Goal: Information Seeking & Learning: Learn about a topic

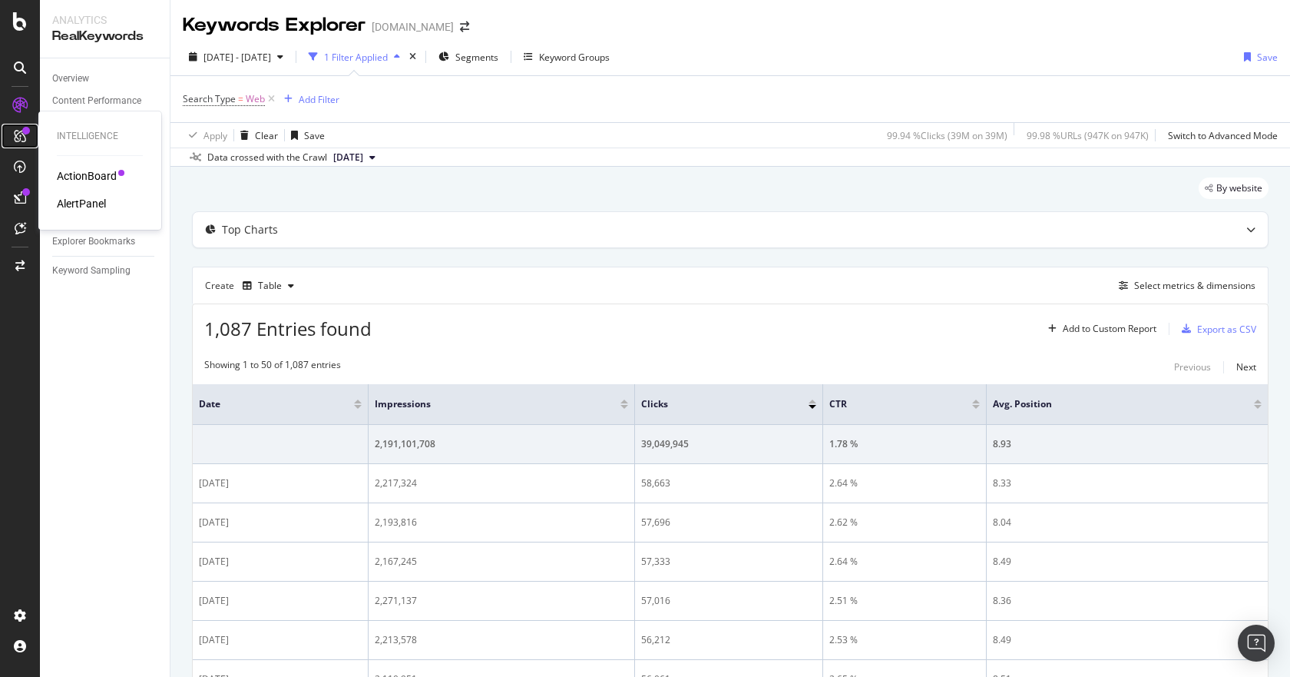
click at [15, 134] on icon at bounding box center [20, 136] width 12 height 12
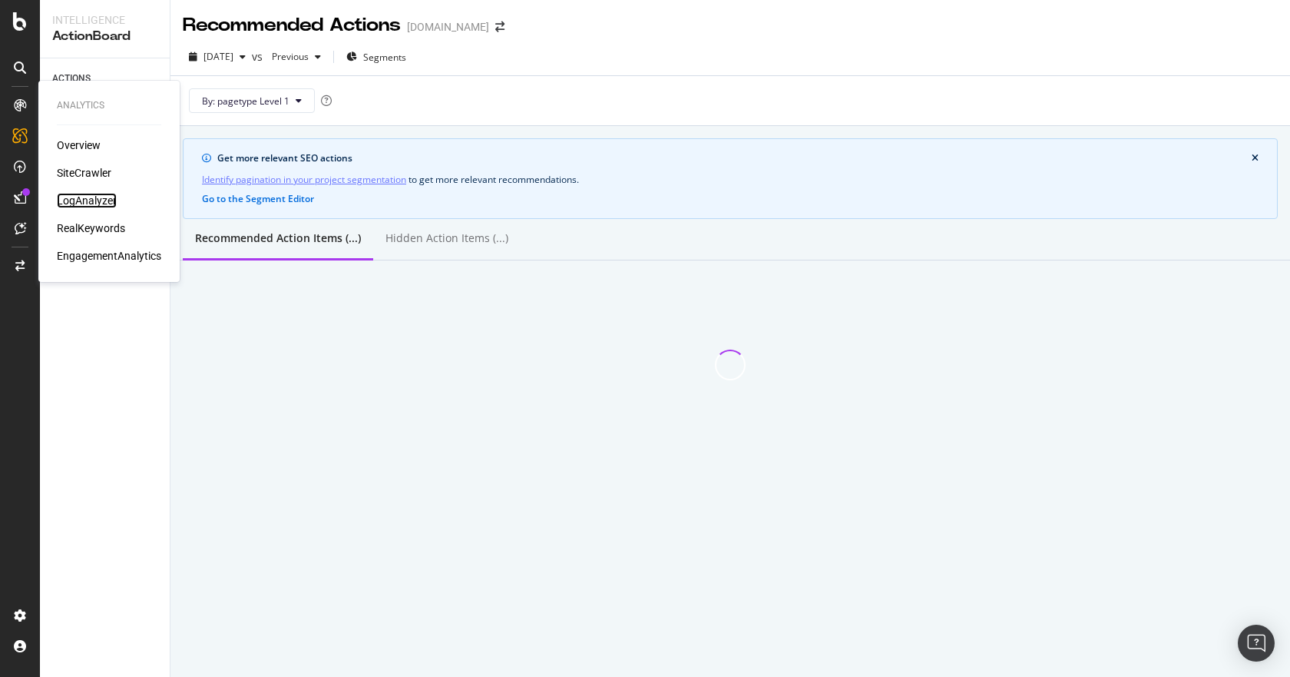
click at [105, 194] on div "LogAnalyzer" at bounding box center [87, 200] width 60 height 15
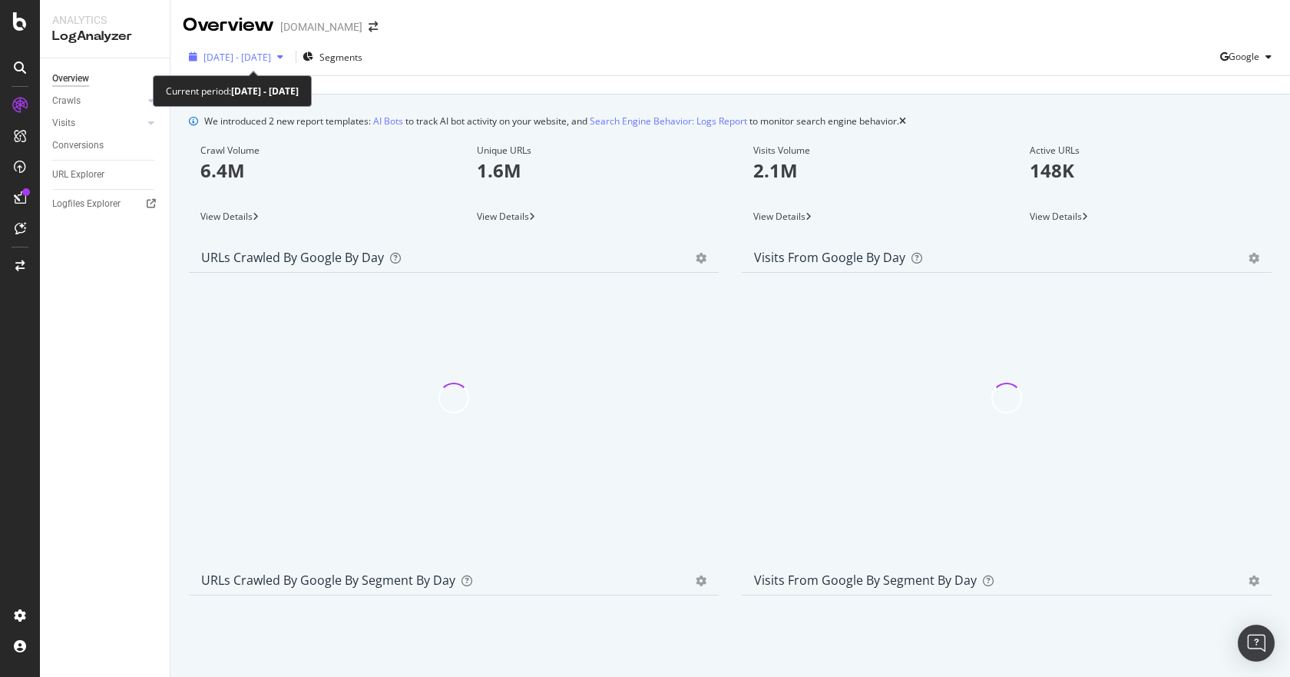
click at [271, 55] on span "2025 Aug. 9th - Sep. 7th" at bounding box center [238, 57] width 68 height 13
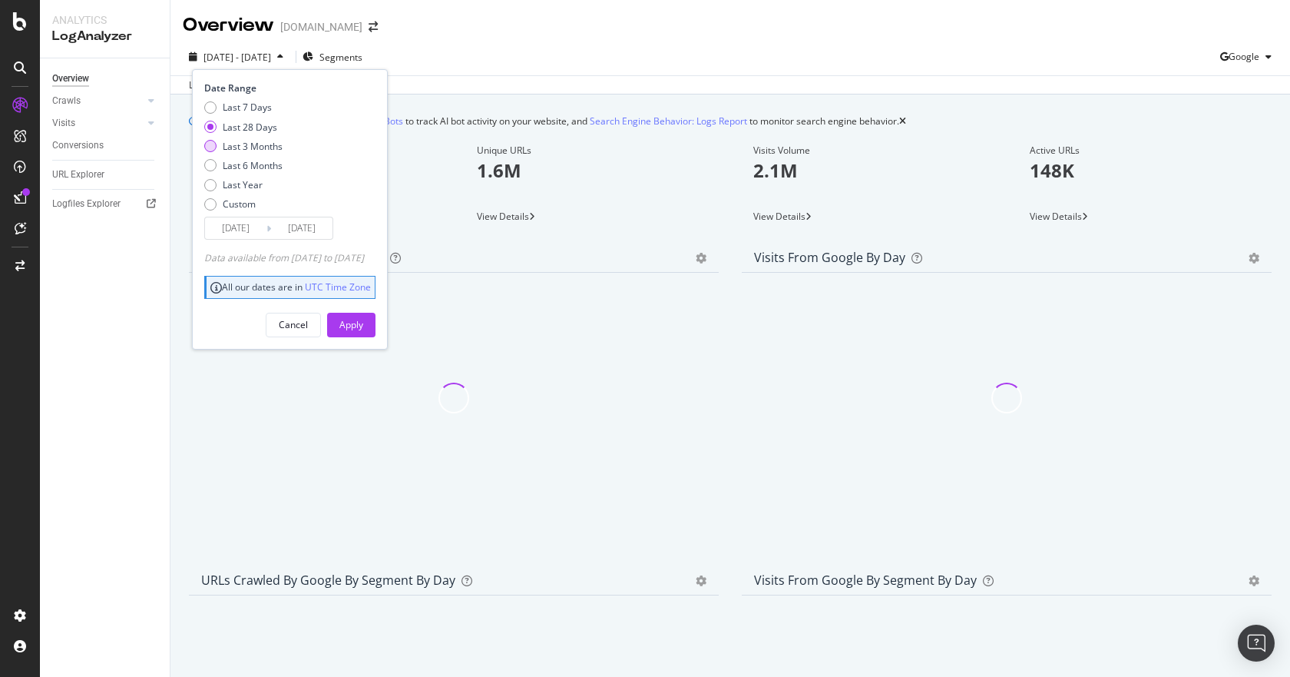
click at [261, 147] on div "Last 3 Months" at bounding box center [253, 146] width 60 height 13
type input "2025/06/08"
click at [363, 316] on div "Apply" at bounding box center [351, 324] width 24 height 23
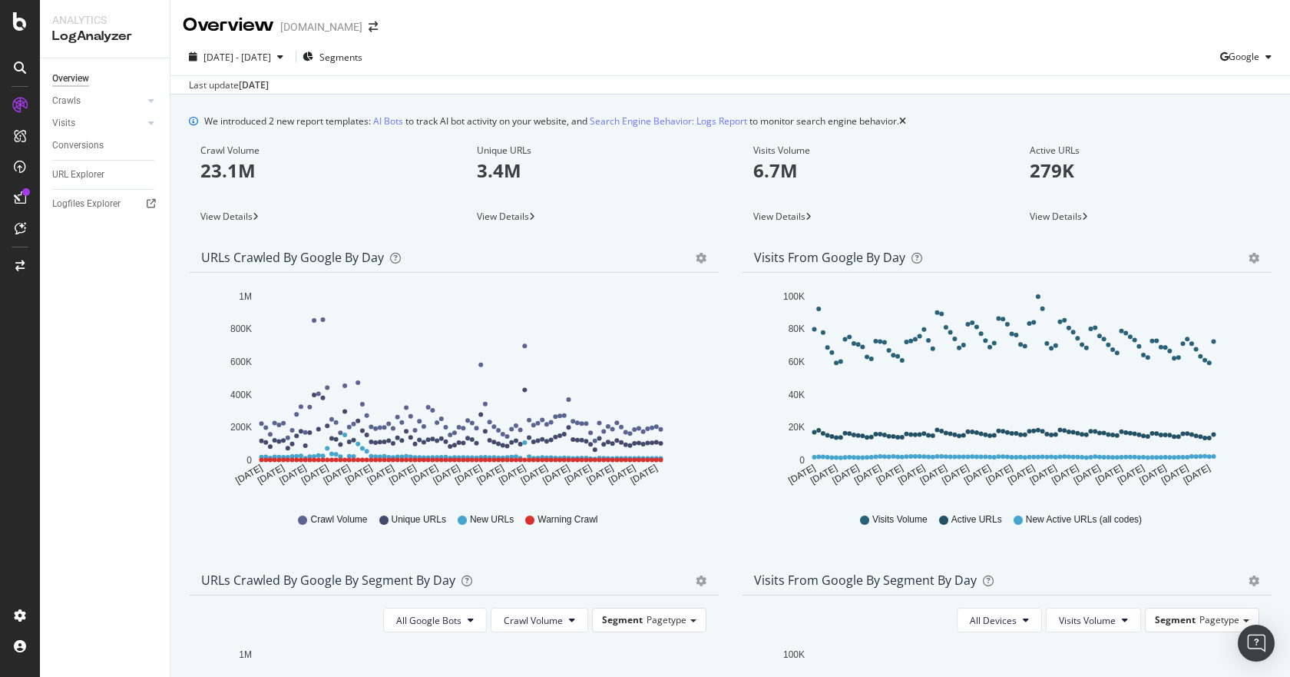
scroll to position [384, 0]
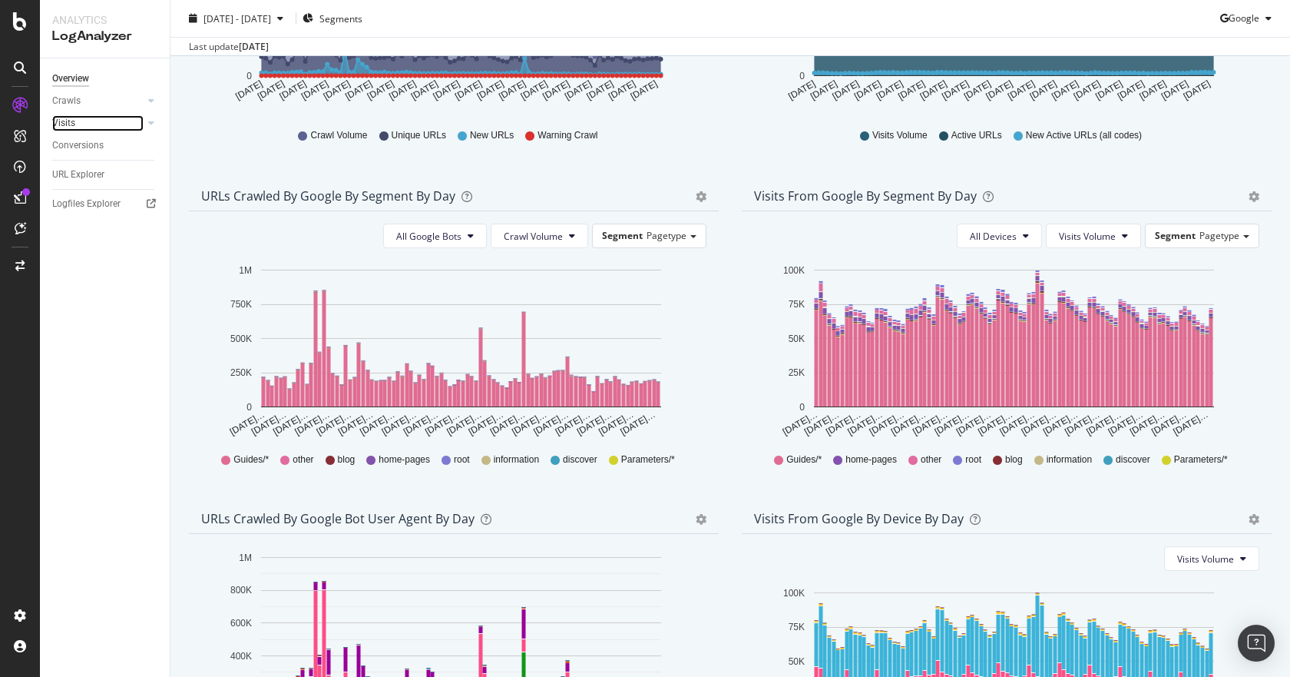
click at [87, 125] on link "Visits" at bounding box center [97, 123] width 91 height 16
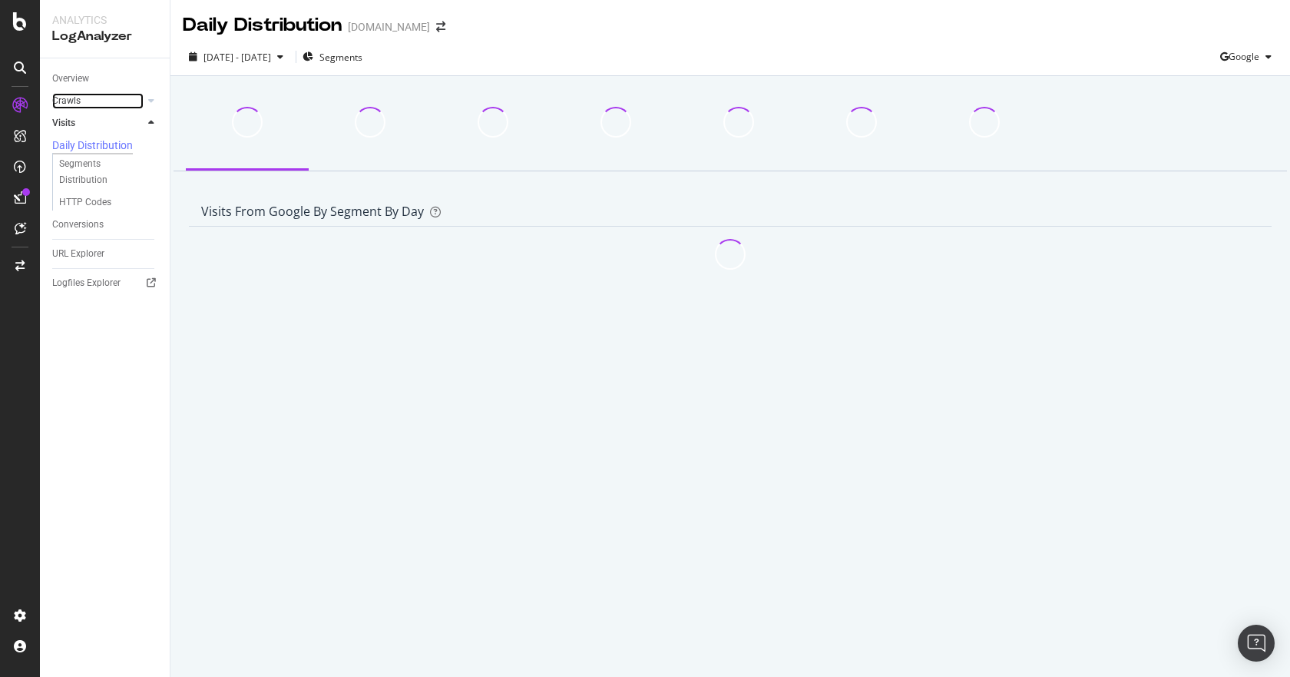
click at [101, 106] on link "Crawls" at bounding box center [97, 101] width 91 height 16
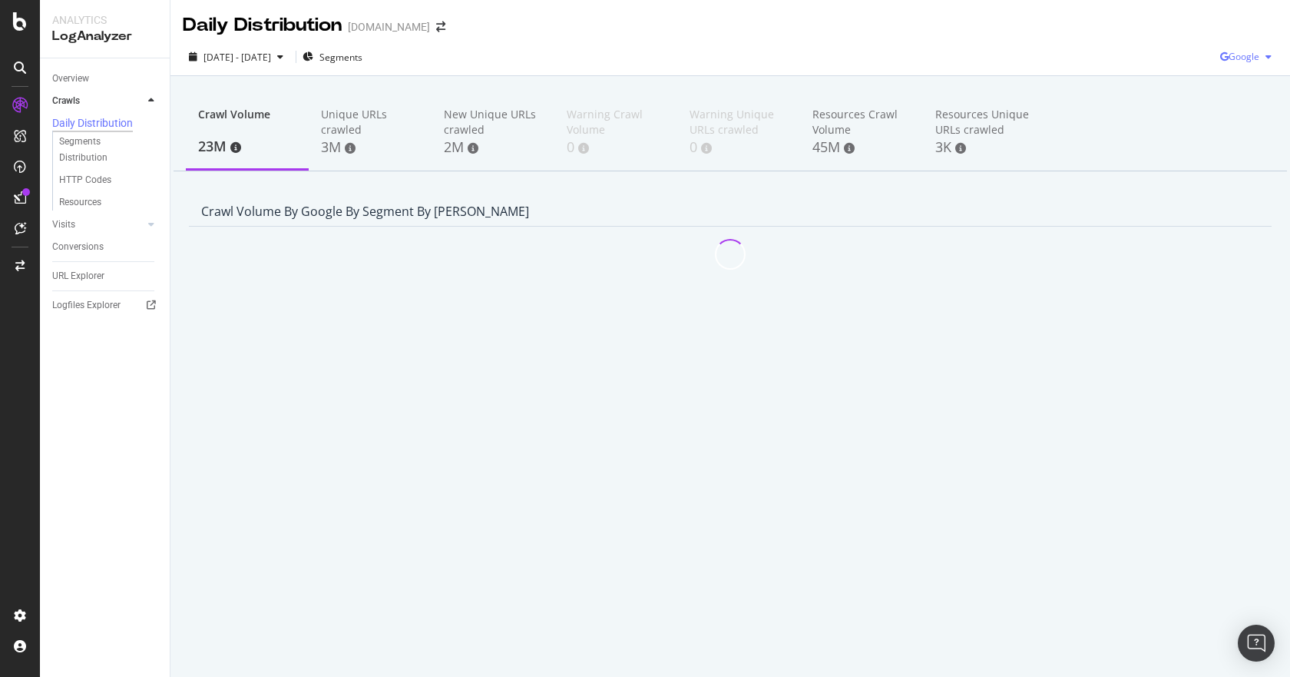
click at [1256, 48] on div "Google" at bounding box center [1249, 56] width 58 height 23
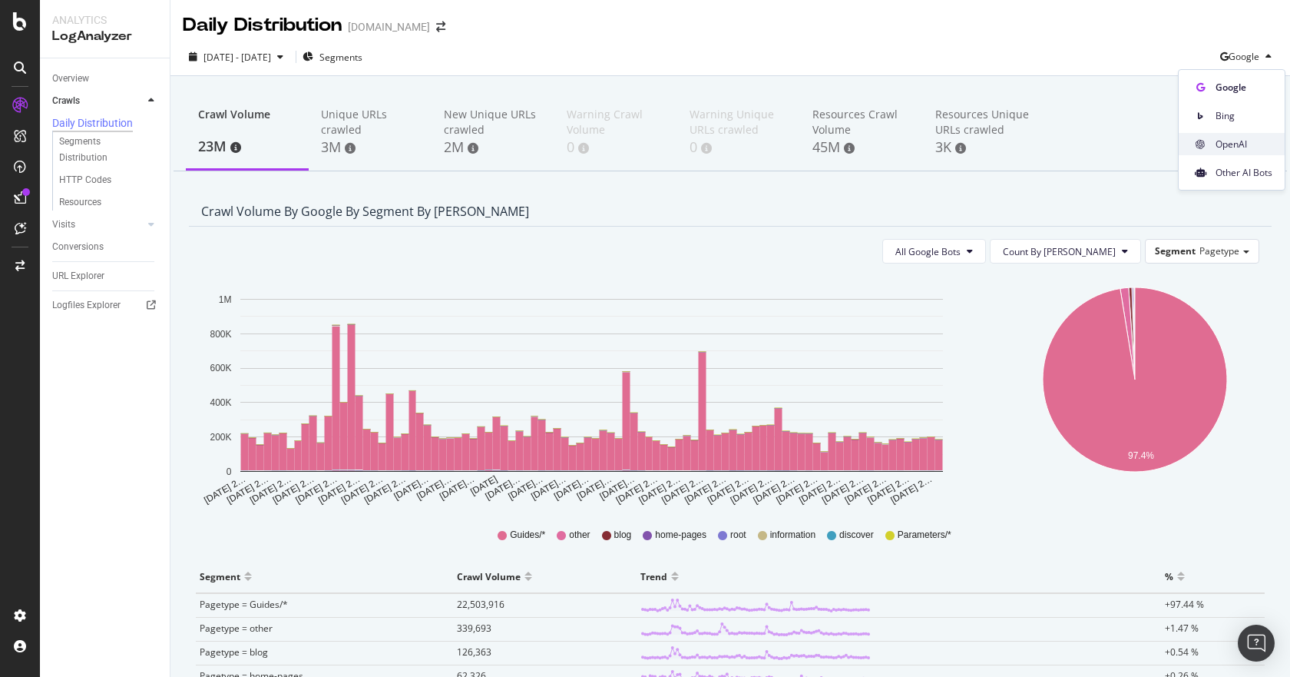
click at [1266, 144] on span "OpenAI" at bounding box center [1244, 144] width 57 height 14
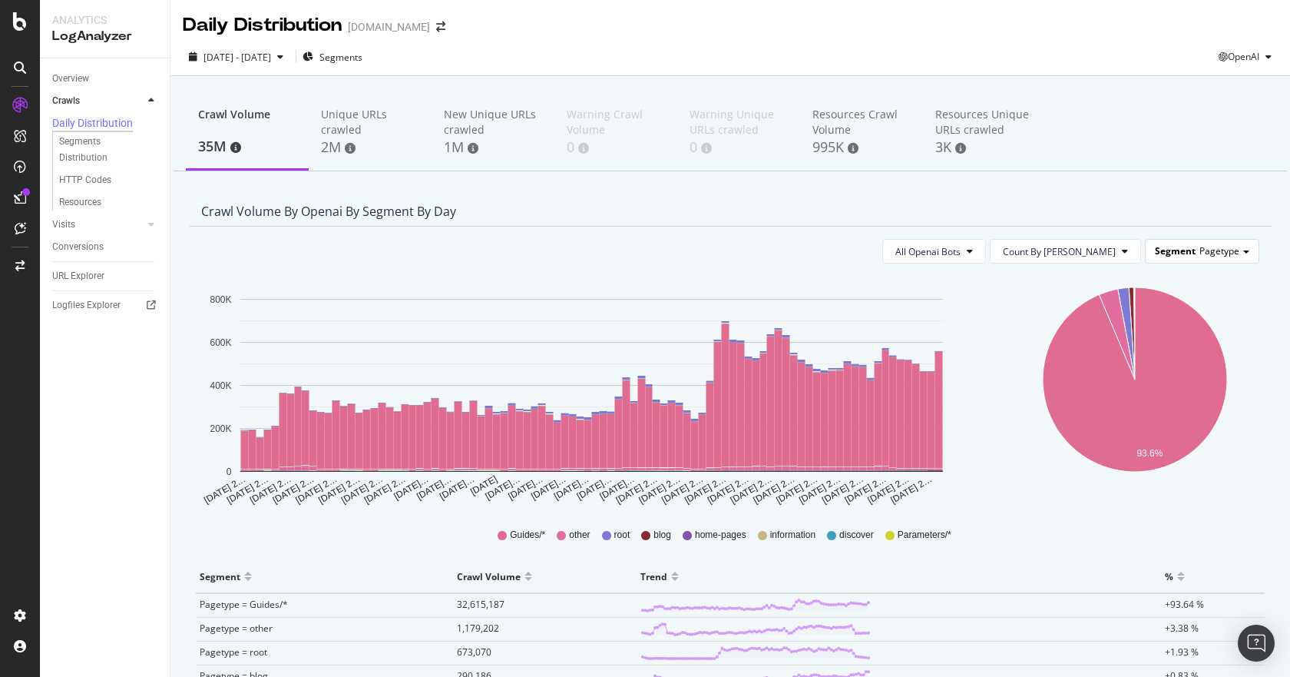
click at [1218, 252] on span "Pagetype" at bounding box center [1220, 250] width 40 height 13
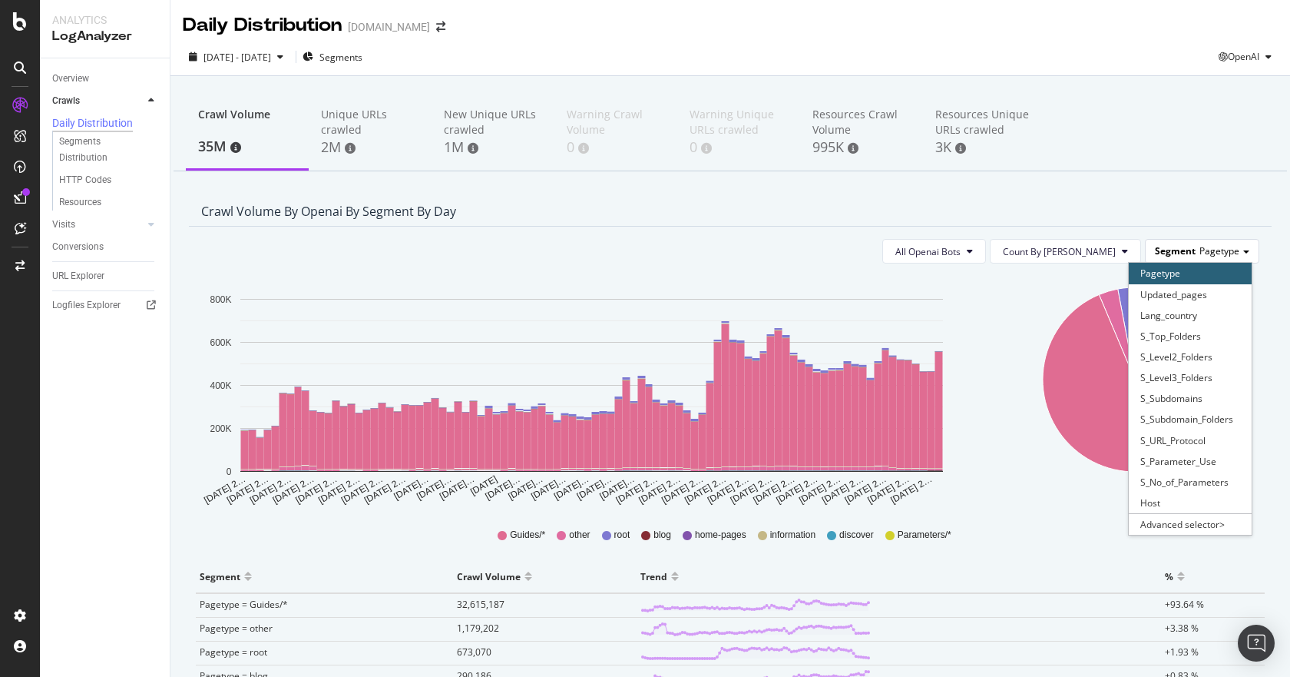
click at [1218, 252] on span "Pagetype" at bounding box center [1220, 250] width 40 height 13
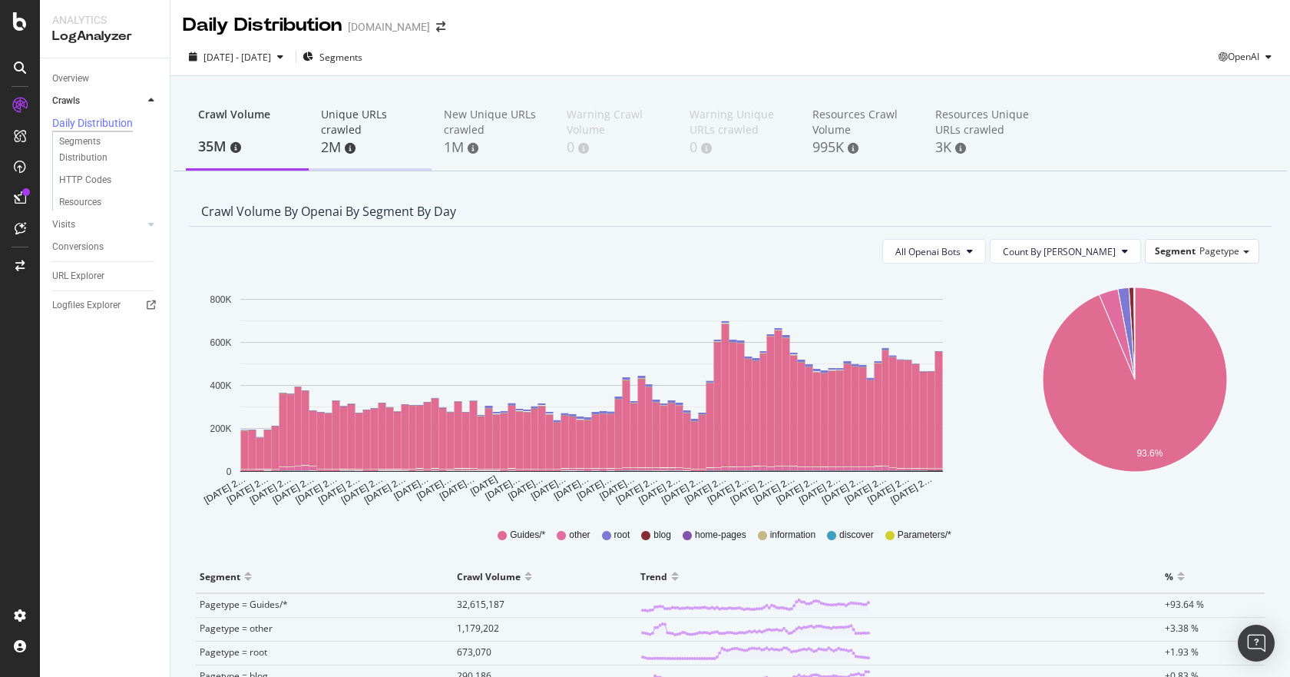
click at [329, 111] on div "Unique URLs crawled" at bounding box center [370, 122] width 98 height 31
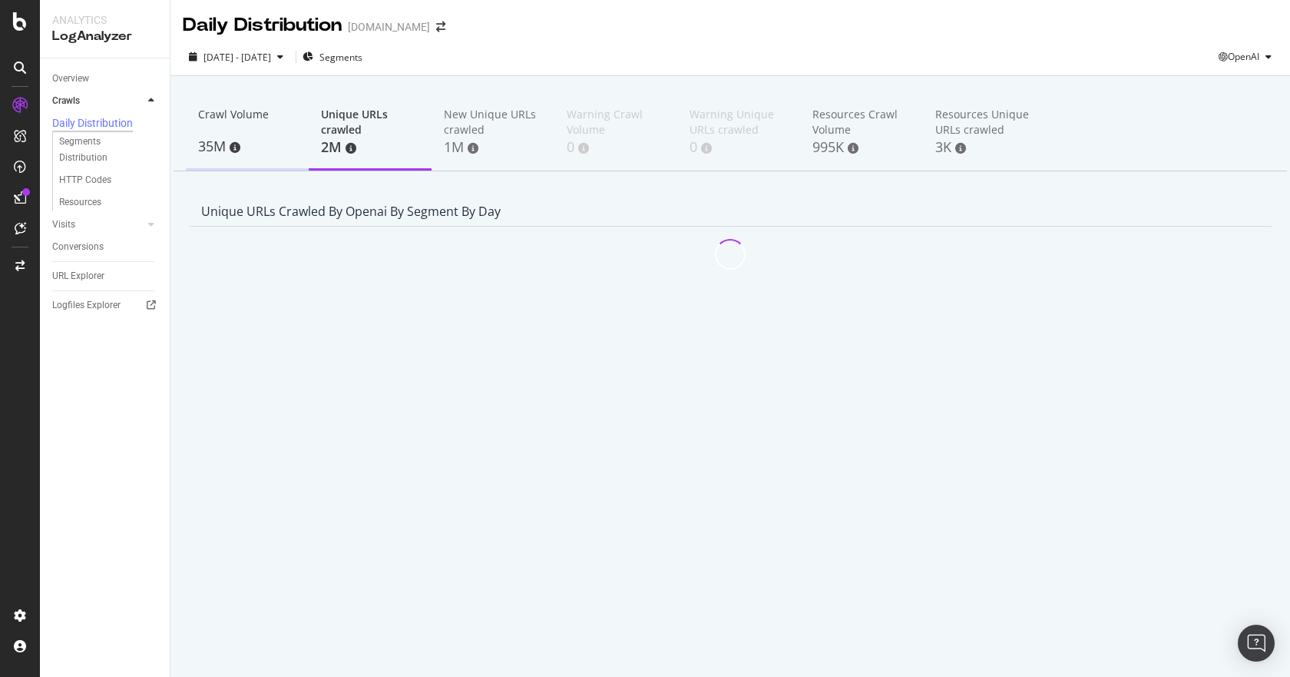
click at [250, 121] on div "Crawl Volume" at bounding box center [247, 121] width 98 height 29
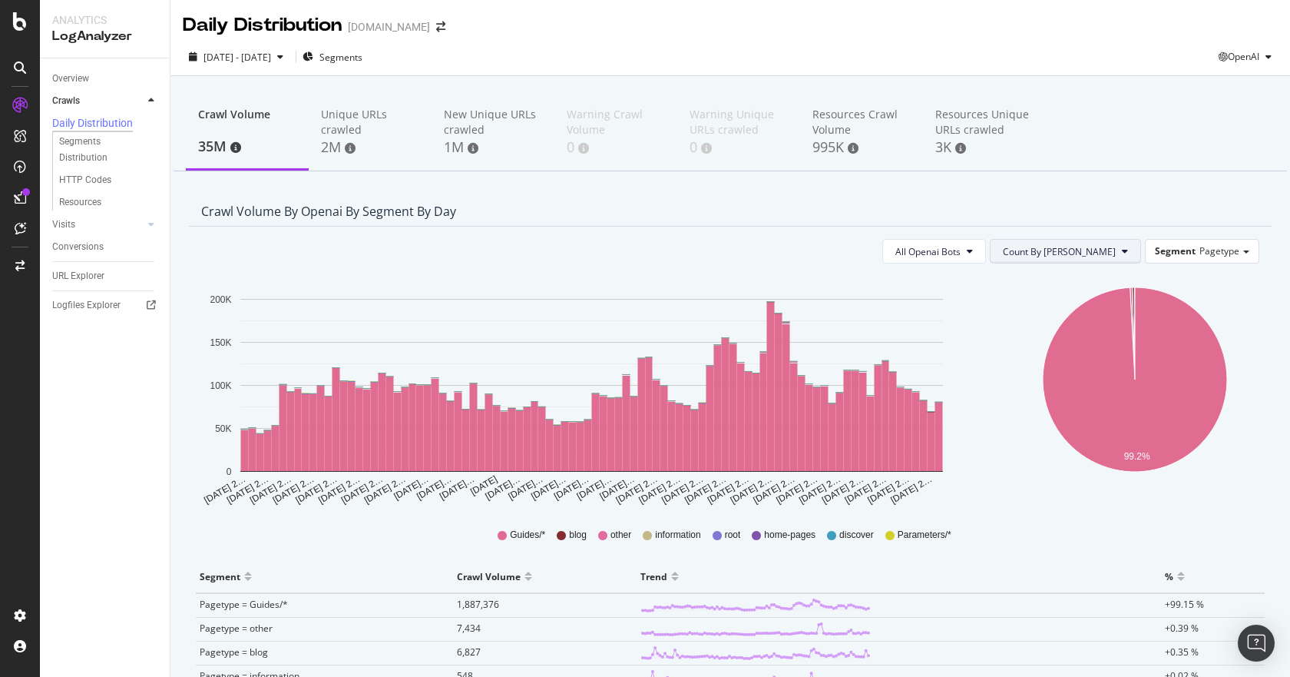
click at [1111, 250] on button "Count By [PERSON_NAME]" at bounding box center [1065, 251] width 151 height 25
click at [1091, 302] on div "Cumulated" at bounding box center [1108, 311] width 141 height 22
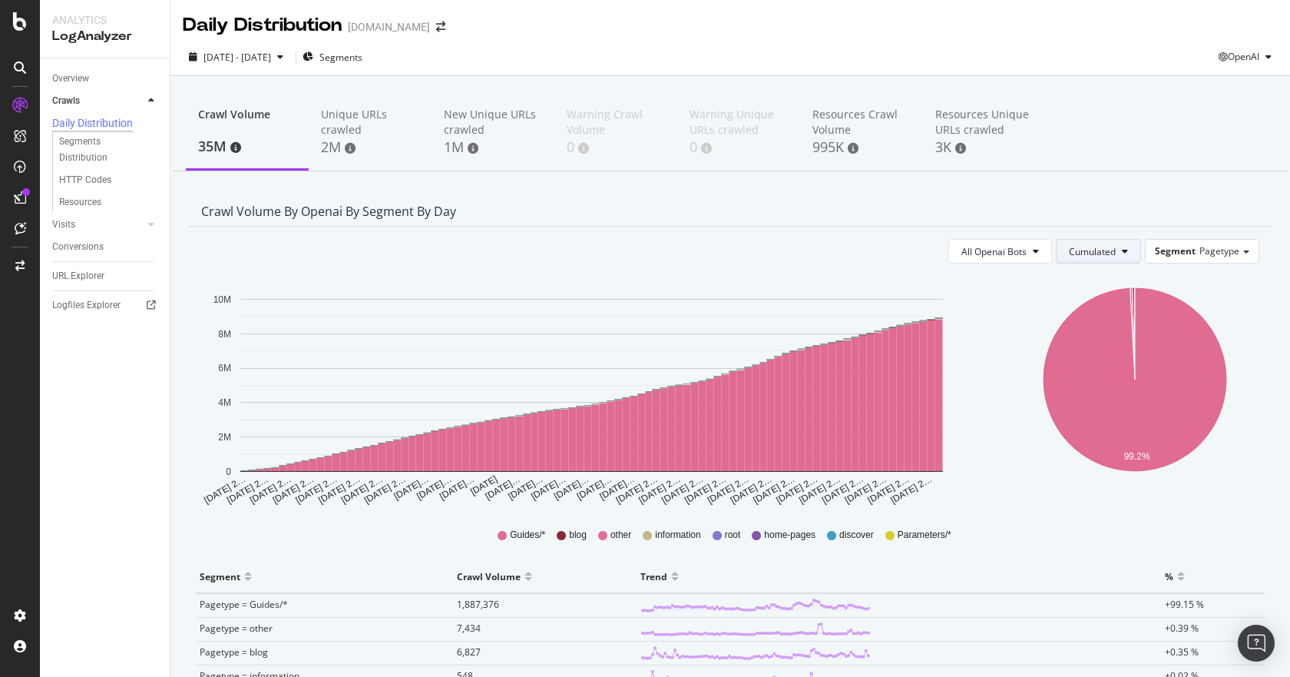
click at [1109, 250] on button "Cumulated" at bounding box center [1098, 251] width 85 height 25
click at [1104, 277] on span "Count By [PERSON_NAME]" at bounding box center [1117, 283] width 113 height 14
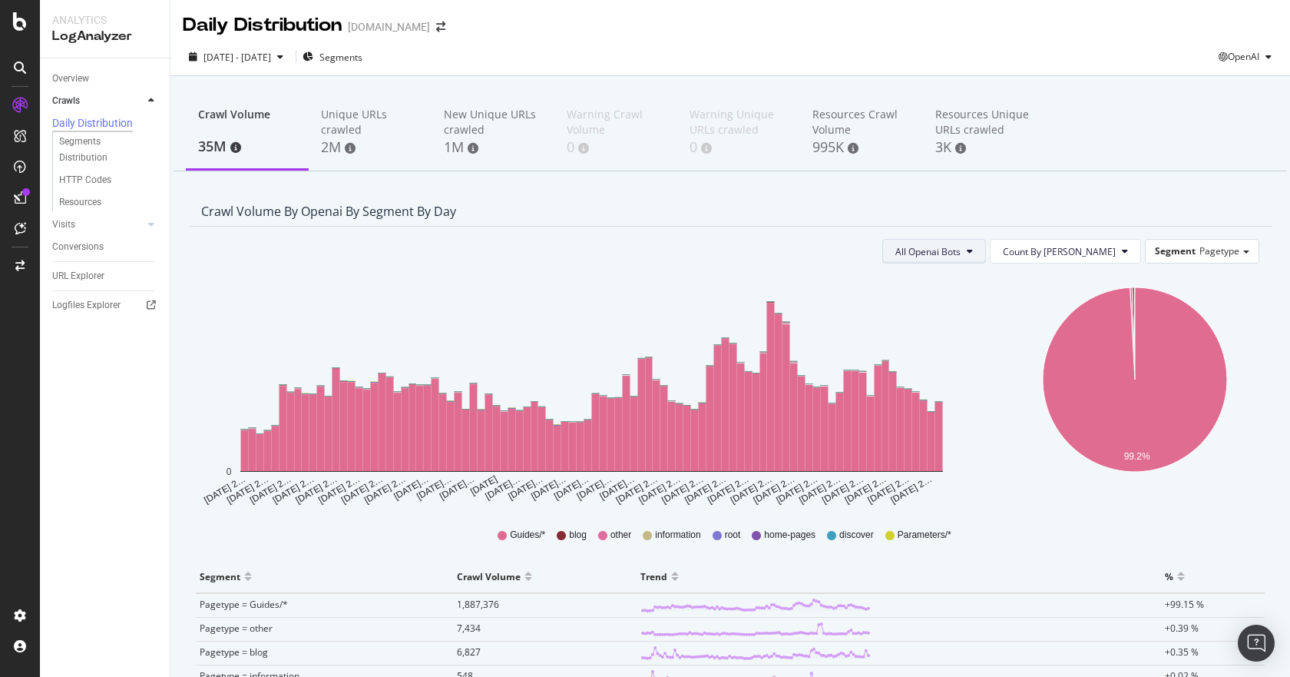
click at [986, 251] on button "All Openai Bots" at bounding box center [934, 251] width 104 height 25
click at [1006, 306] on span "GPTBot" at bounding box center [977, 311] width 67 height 14
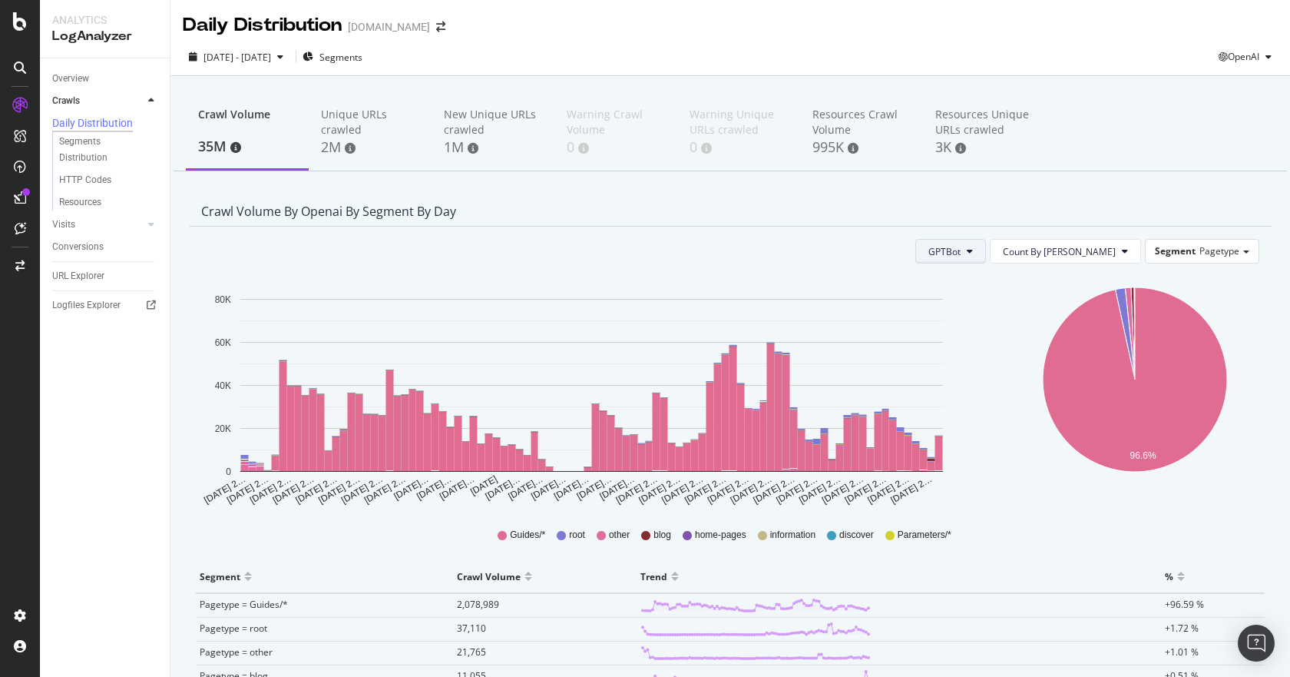
click at [961, 253] on span "GPTBot" at bounding box center [944, 251] width 32 height 13
click at [1028, 339] on span "OAI-SearchBot" at bounding box center [1009, 340] width 65 height 14
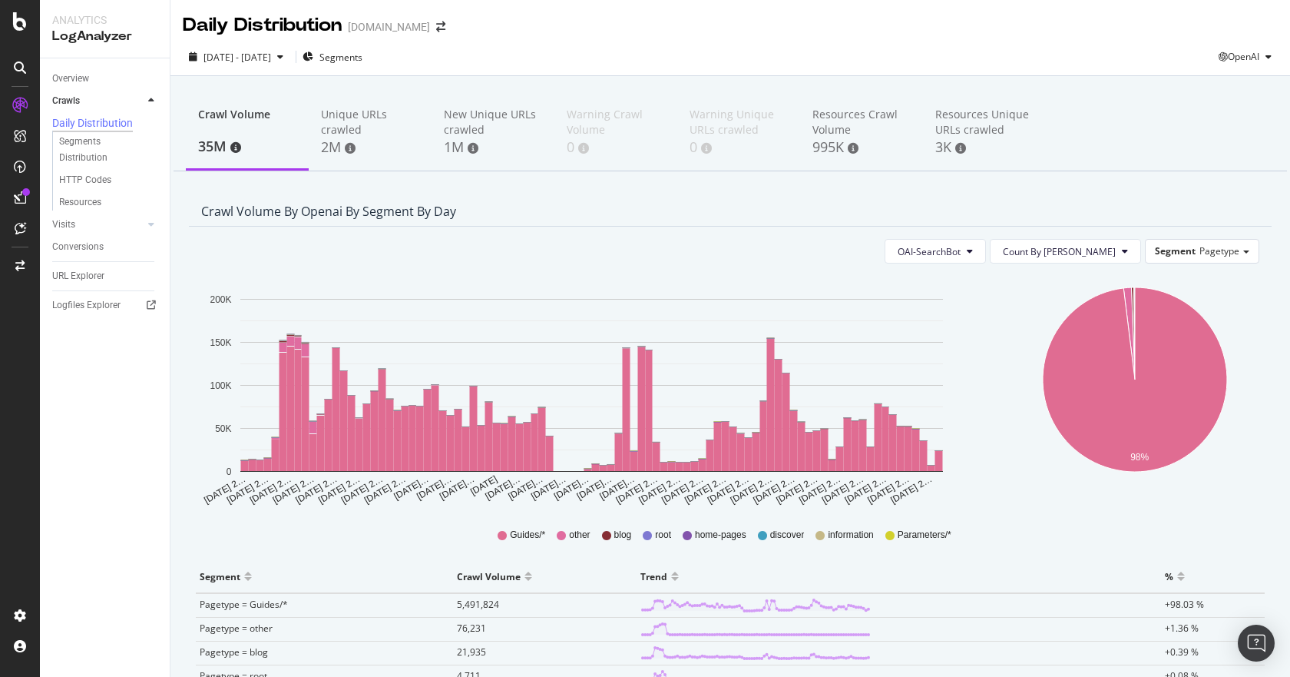
click at [991, 266] on div "OAI-SearchBot Count By Day Segment Pagetype Hold CTRL while clicking to filter …" at bounding box center [730, 532] width 1083 height 611
click at [961, 258] on span "OAI-SearchBot" at bounding box center [929, 251] width 63 height 13
click at [1006, 362] on span "ChatGPT-User" at bounding box center [978, 368] width 65 height 14
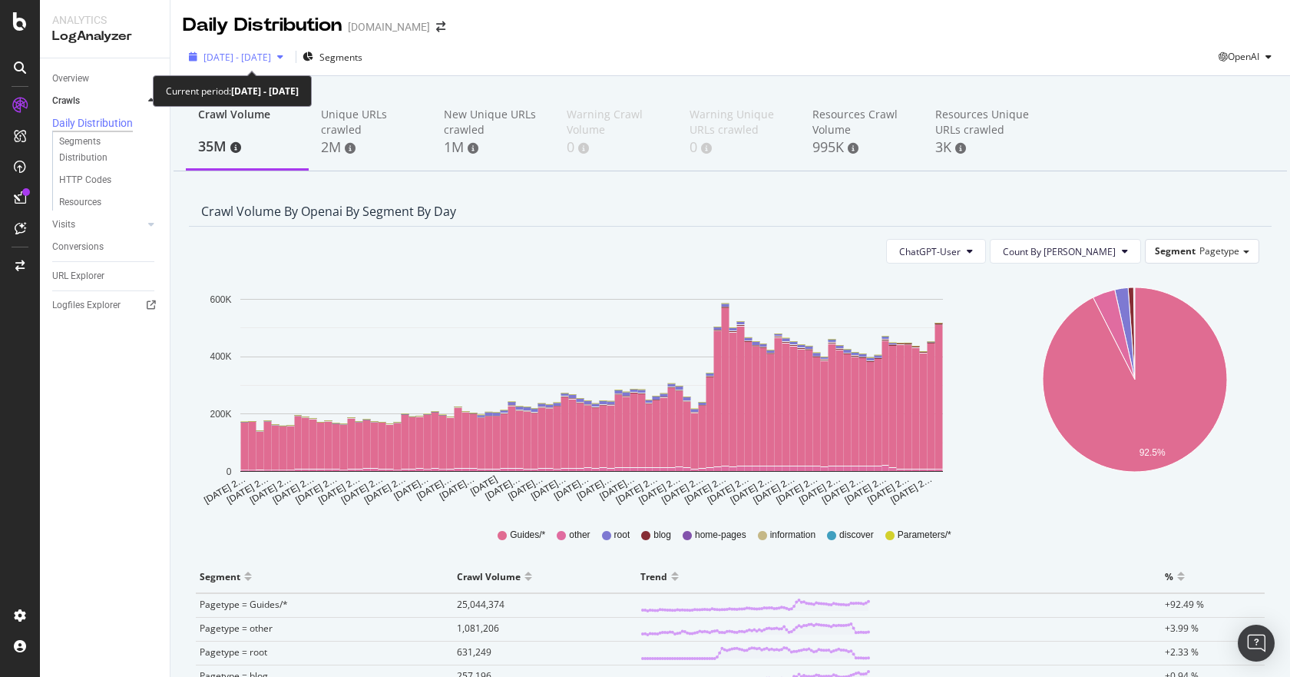
click at [271, 55] on span "2025 Jun. 8th - Sep. 7th" at bounding box center [238, 57] width 68 height 13
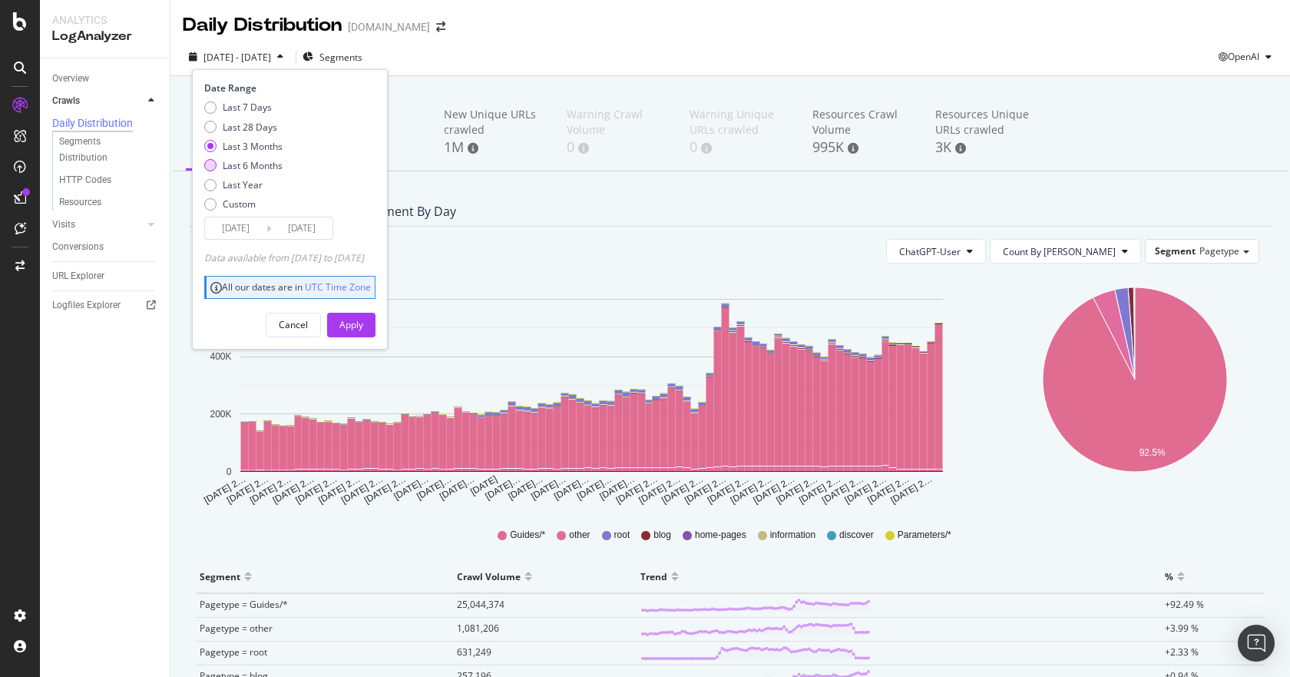
click at [247, 170] on div "Last 6 Months" at bounding box center [253, 165] width 60 height 13
type input "[DATE]"
click at [364, 323] on button "Apply" at bounding box center [351, 325] width 48 height 25
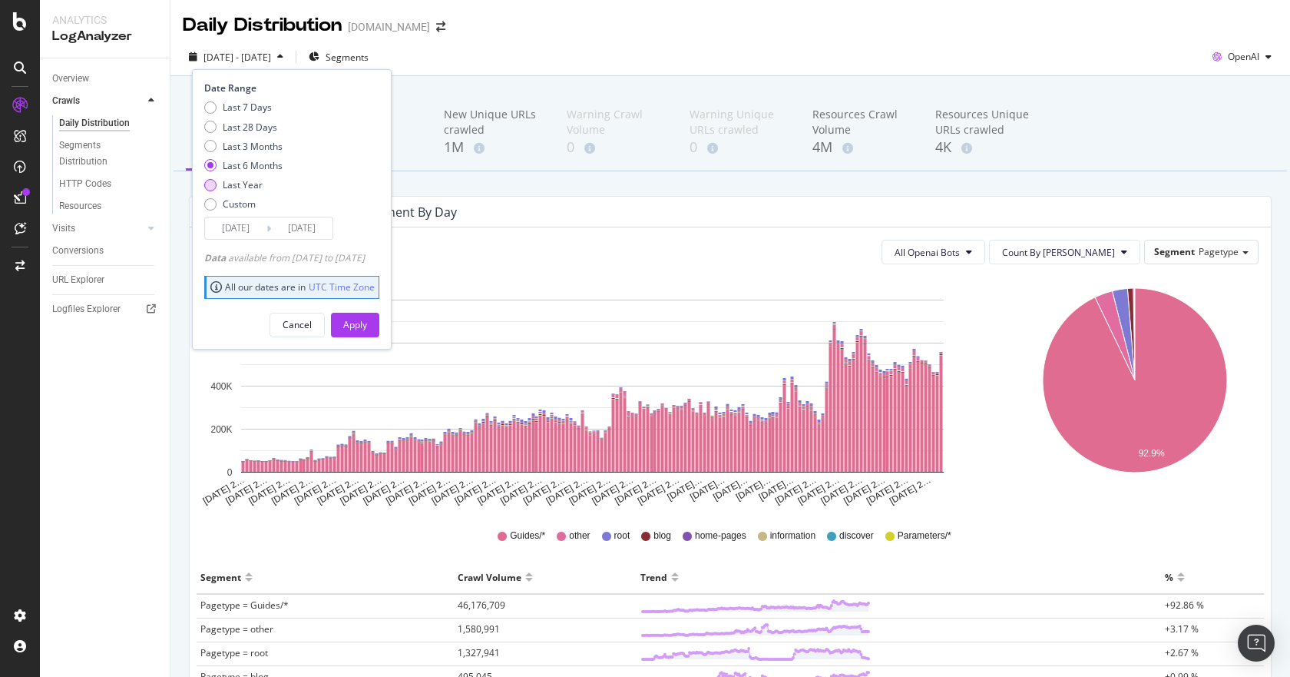
click at [249, 188] on div "Last Year" at bounding box center [243, 184] width 40 height 13
type input "[DATE]"
click at [362, 329] on button "Apply" at bounding box center [355, 325] width 48 height 25
